Goal: Book appointment/travel/reservation

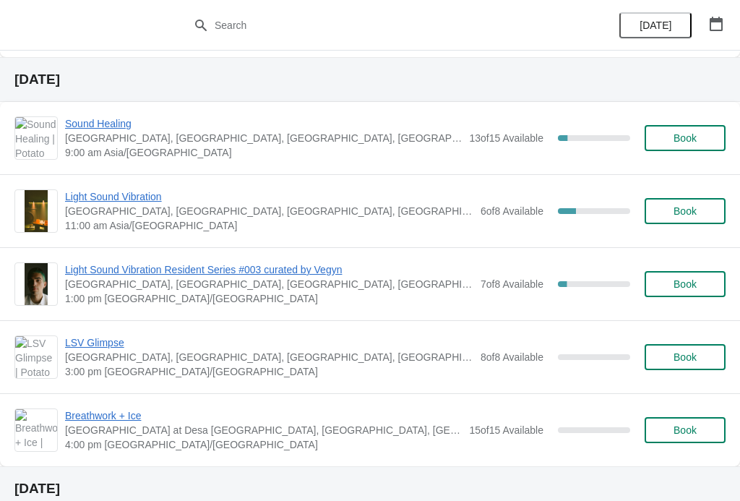
scroll to position [507, 0]
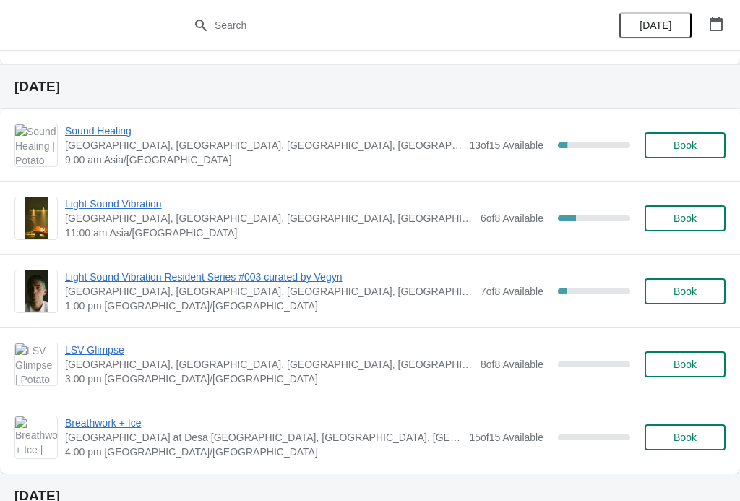
click at [707, 145] on span "Book" at bounding box center [685, 145] width 55 height 12
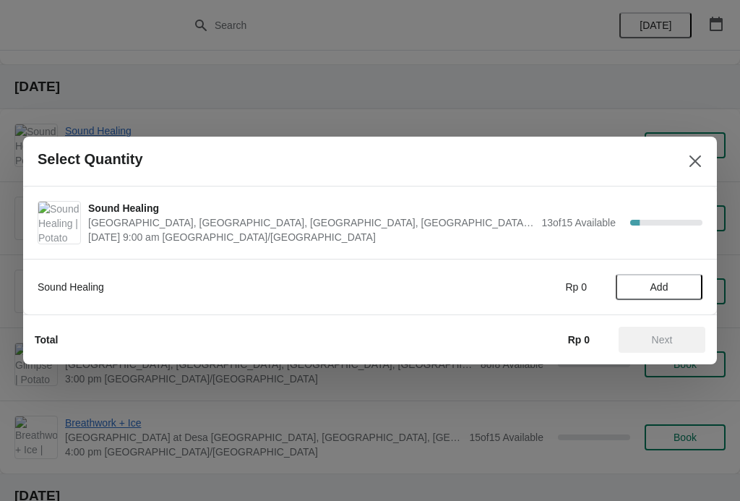
click at [675, 285] on span "Add" at bounding box center [659, 287] width 61 height 12
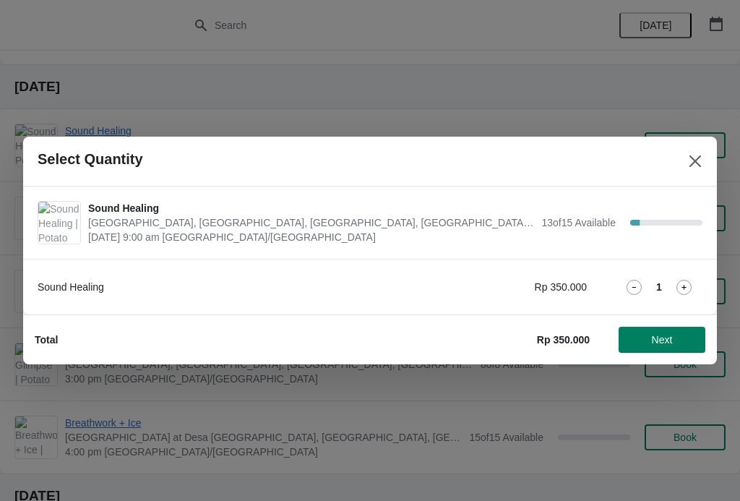
click at [676, 288] on icon at bounding box center [683, 287] width 15 height 15
click at [681, 280] on icon at bounding box center [683, 287] width 15 height 15
click at [677, 280] on icon at bounding box center [683, 287] width 15 height 15
click at [633, 288] on icon at bounding box center [634, 287] width 15 height 15
click at [627, 288] on icon at bounding box center [634, 287] width 15 height 15
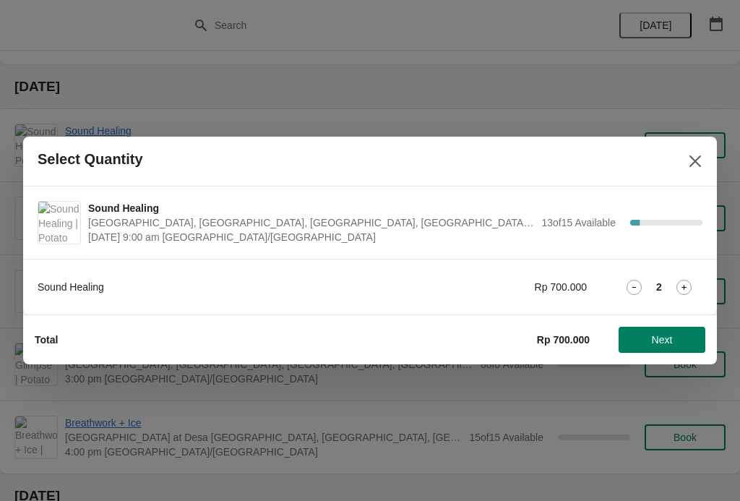
click at [629, 288] on icon at bounding box center [634, 287] width 15 height 15
click at [689, 280] on icon at bounding box center [683, 287] width 15 height 15
click at [690, 283] on icon at bounding box center [683, 287] width 15 height 15
click at [688, 281] on icon at bounding box center [683, 287] width 15 height 15
click at [699, 157] on icon "Close" at bounding box center [695, 161] width 12 height 12
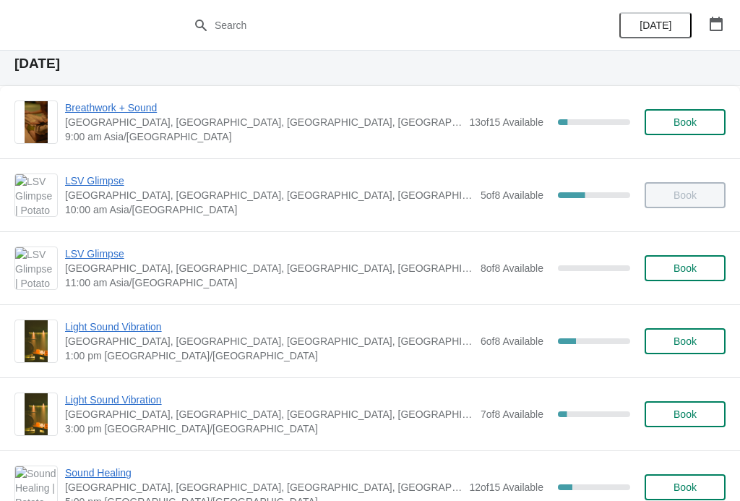
scroll to position [49, 0]
